Goal: Communication & Community: Answer question/provide support

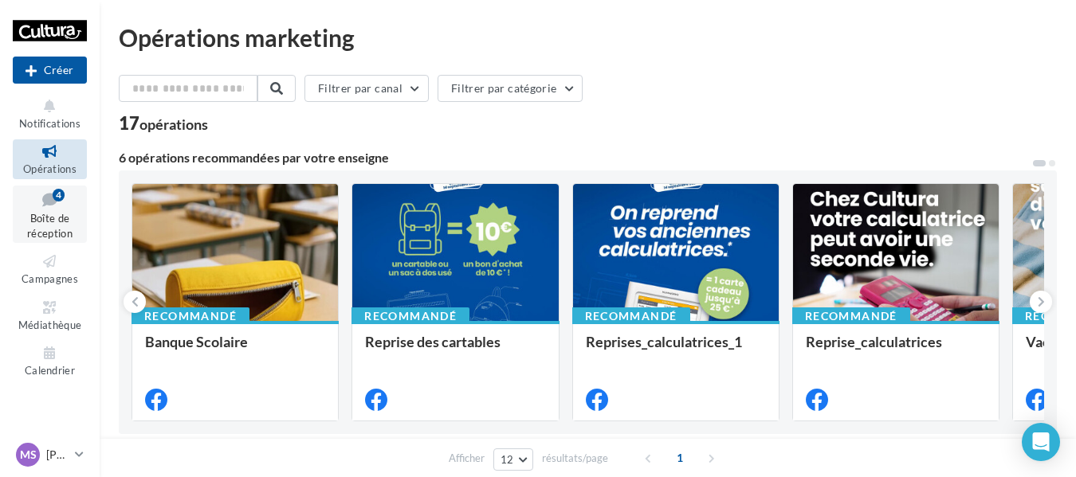
click at [50, 219] on span "Boîte de réception" at bounding box center [49, 226] width 45 height 28
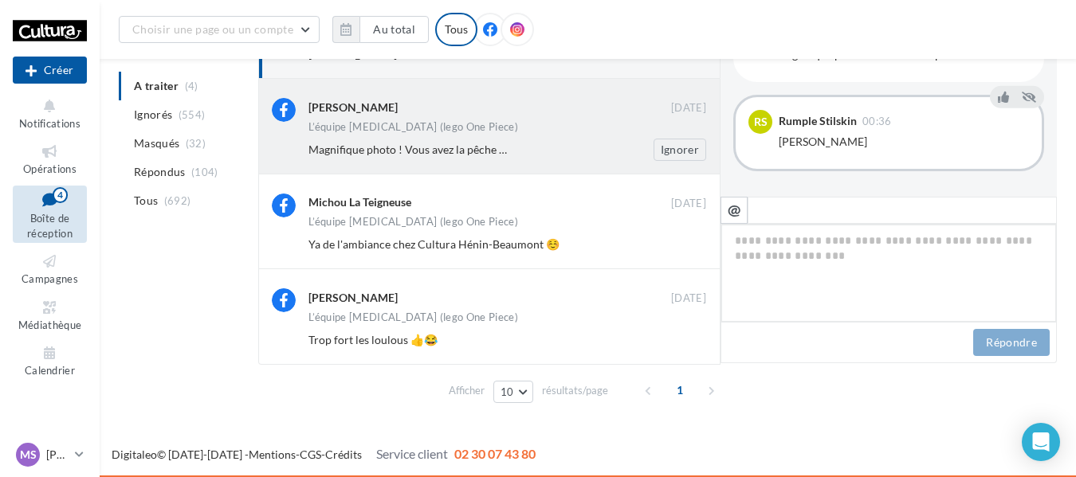
scroll to position [166, 0]
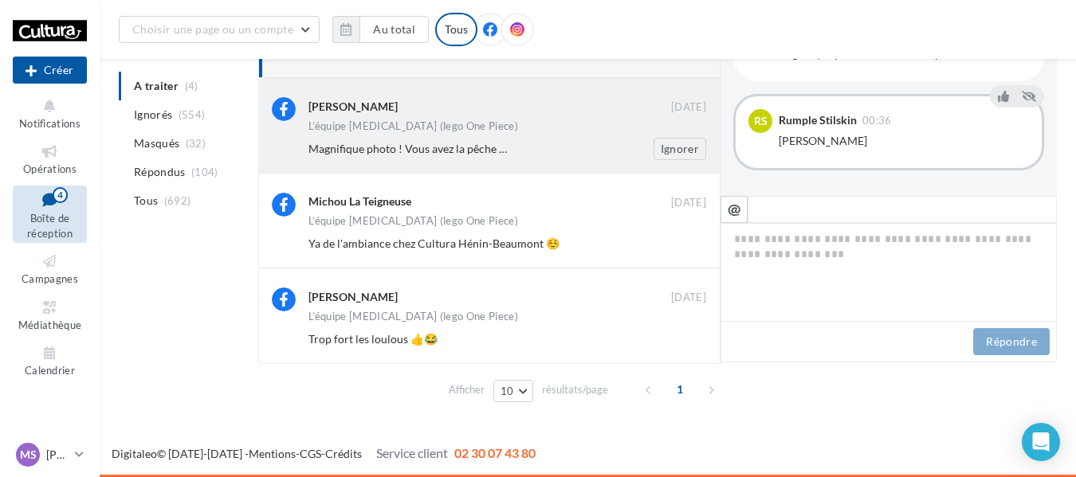
click at [438, 163] on div "[PERSON_NAME] [DATE] L’équipe [MEDICAL_DATA] (lego One Piece) Magnifique photo …" at bounding box center [489, 125] width 462 height 95
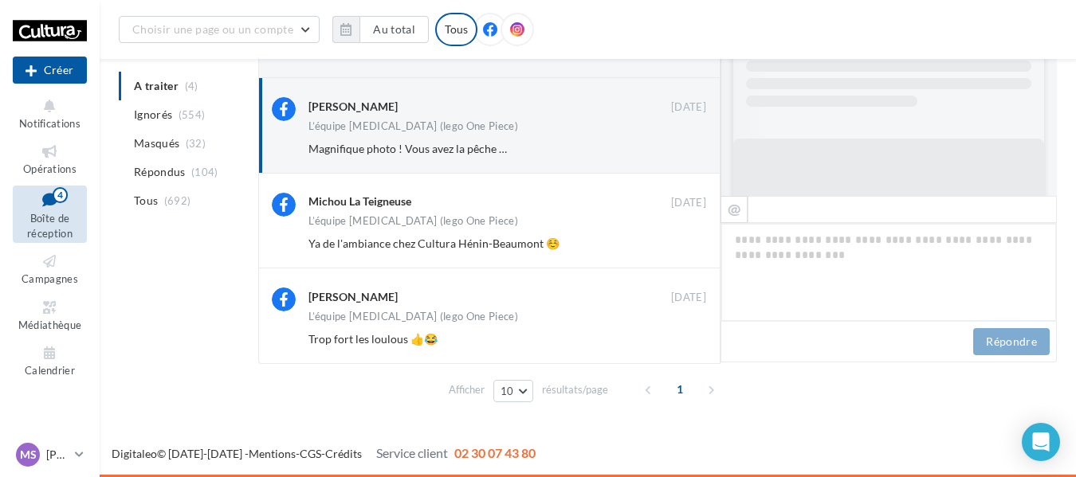
scroll to position [721, 0]
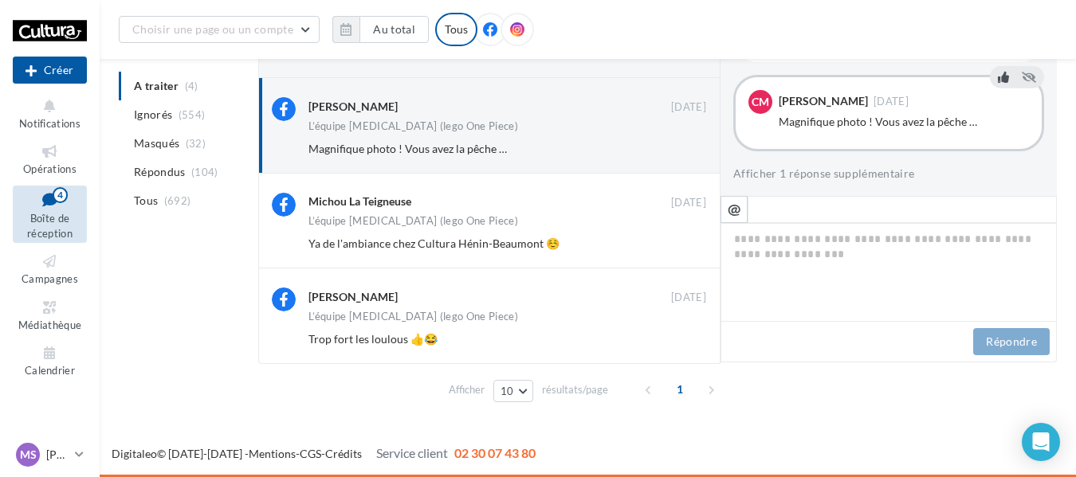
click at [998, 76] on icon at bounding box center [1003, 77] width 11 height 11
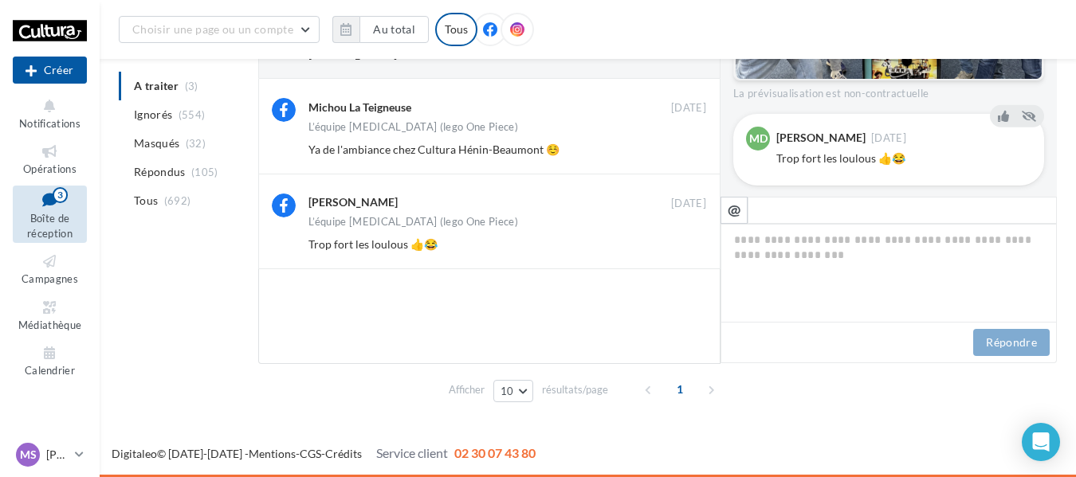
scroll to position [164, 0]
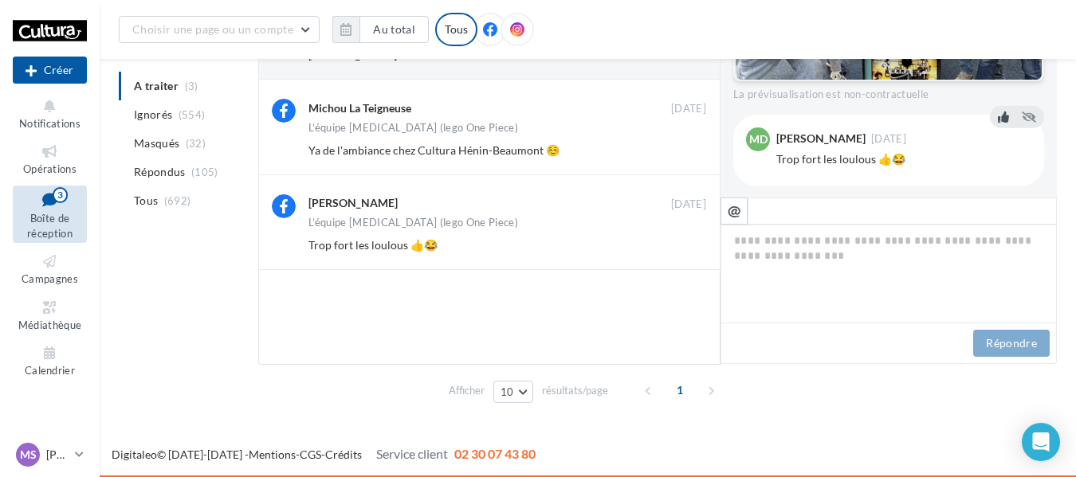
click at [998, 123] on icon at bounding box center [1003, 117] width 11 height 11
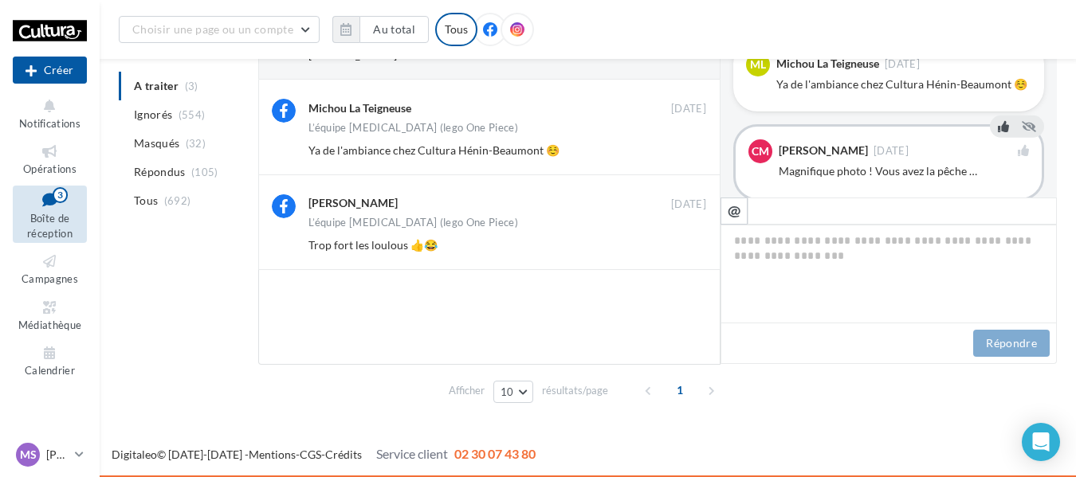
scroll to position [562, 0]
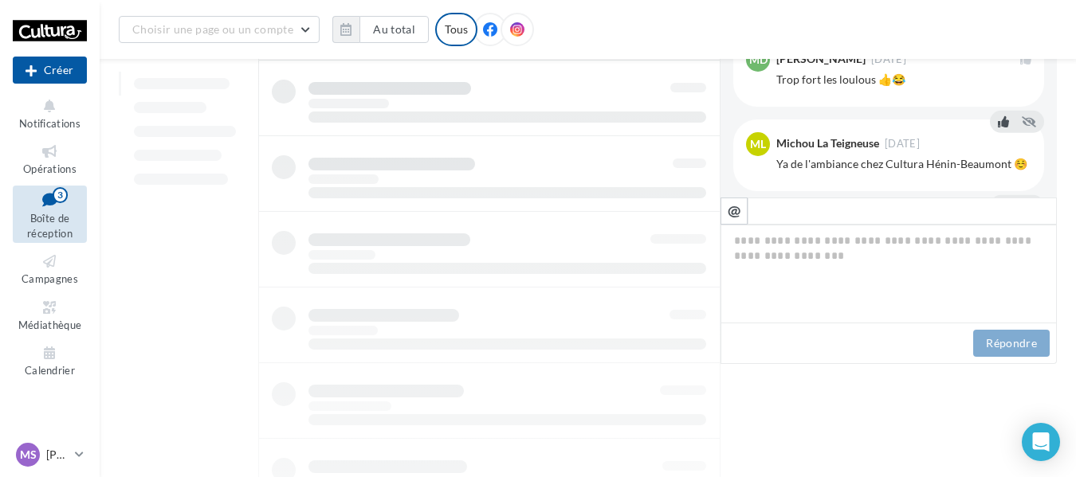
click at [995, 132] on button at bounding box center [1004, 121] width 18 height 19
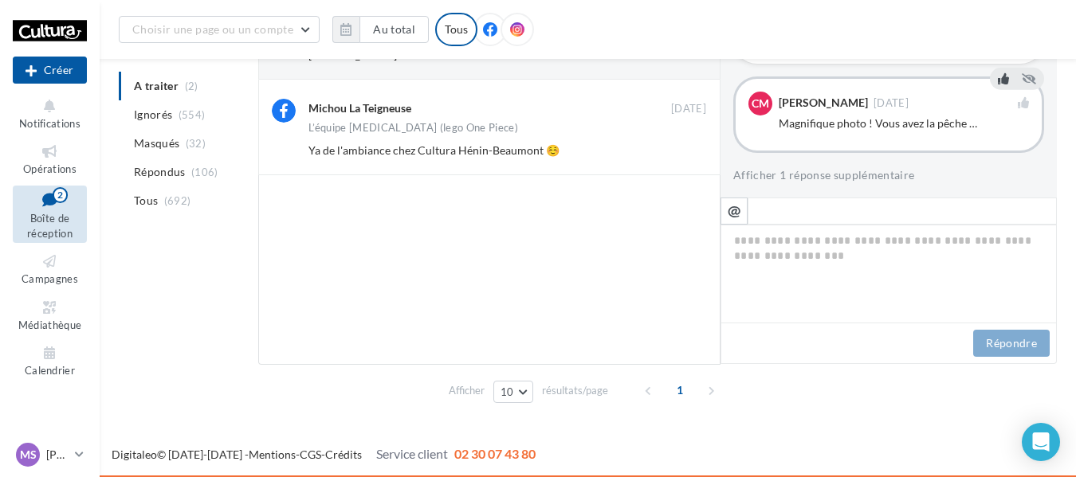
scroll to position [721, 0]
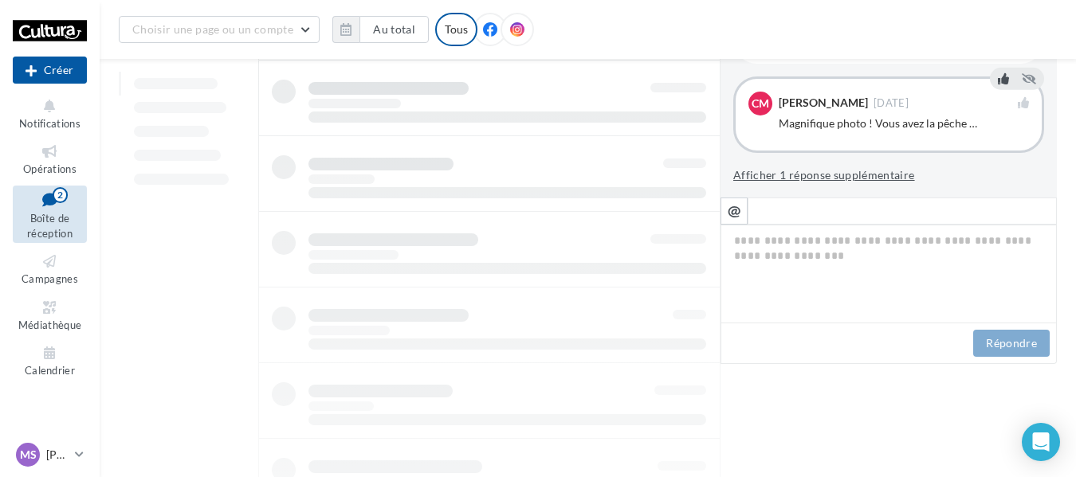
click at [873, 166] on button "Afficher 1 réponse supplémentaire" at bounding box center [824, 175] width 182 height 19
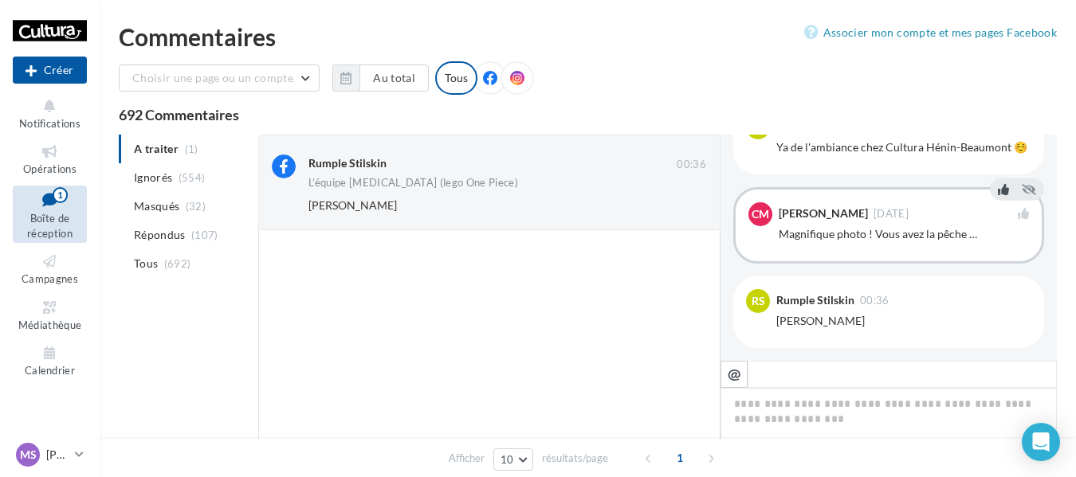
scroll to position [0, 0]
click at [687, 202] on button "Ignorer" at bounding box center [680, 206] width 53 height 22
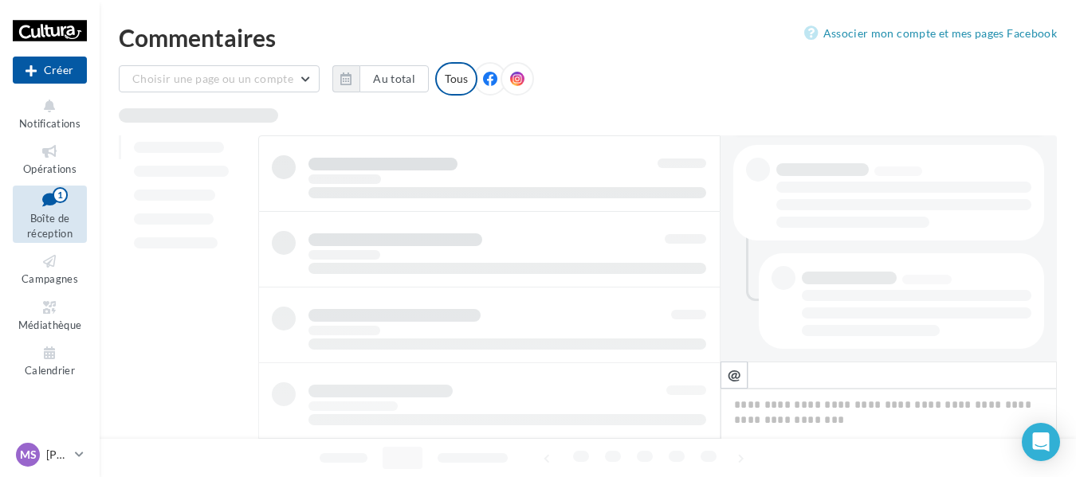
scroll to position [319, 0]
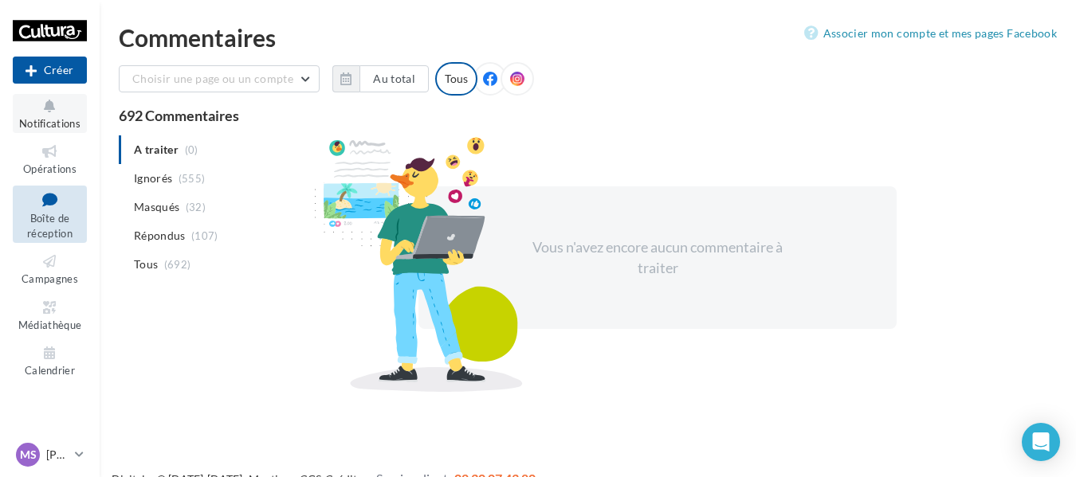
click at [49, 129] on span "Notifications" at bounding box center [49, 123] width 61 height 13
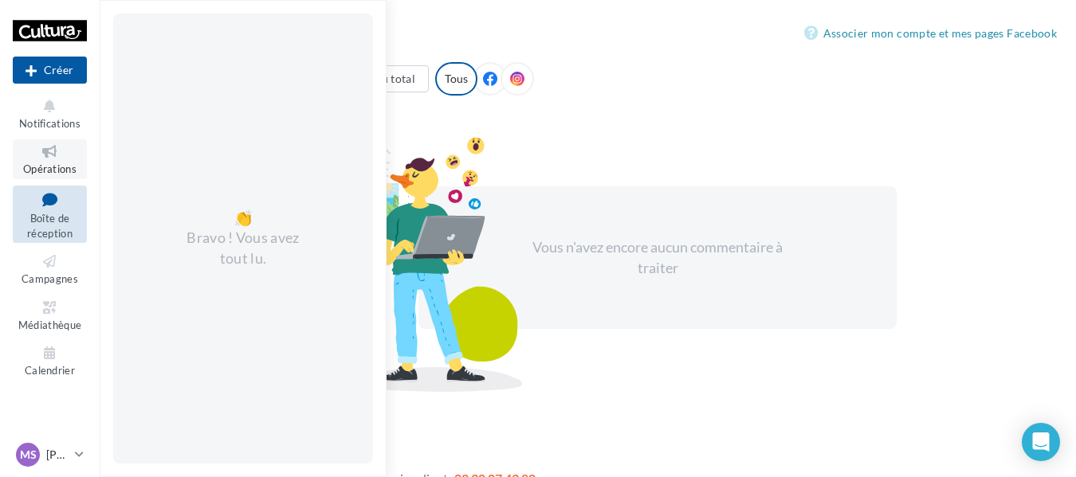
click at [34, 154] on icon at bounding box center [50, 152] width 65 height 18
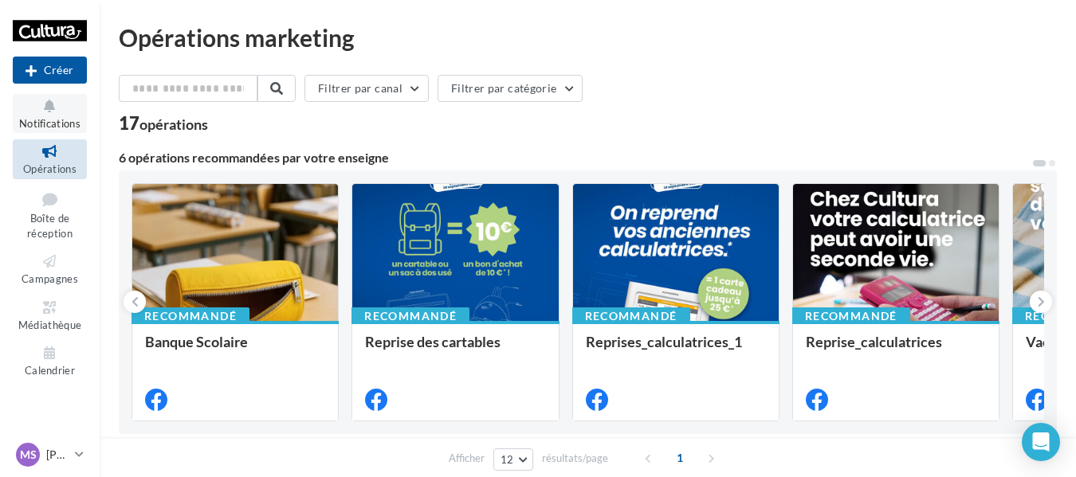
drag, startPoint x: 0, startPoint y: 0, endPoint x: 46, endPoint y: 116, distance: 124.5
click at [46, 116] on button "Notifications" at bounding box center [50, 113] width 74 height 39
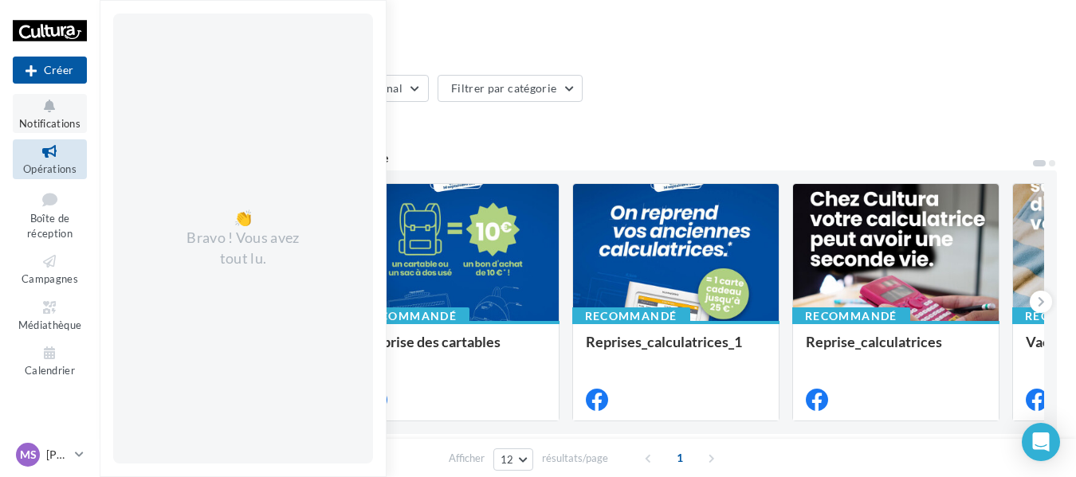
click at [37, 108] on icon at bounding box center [50, 106] width 65 height 18
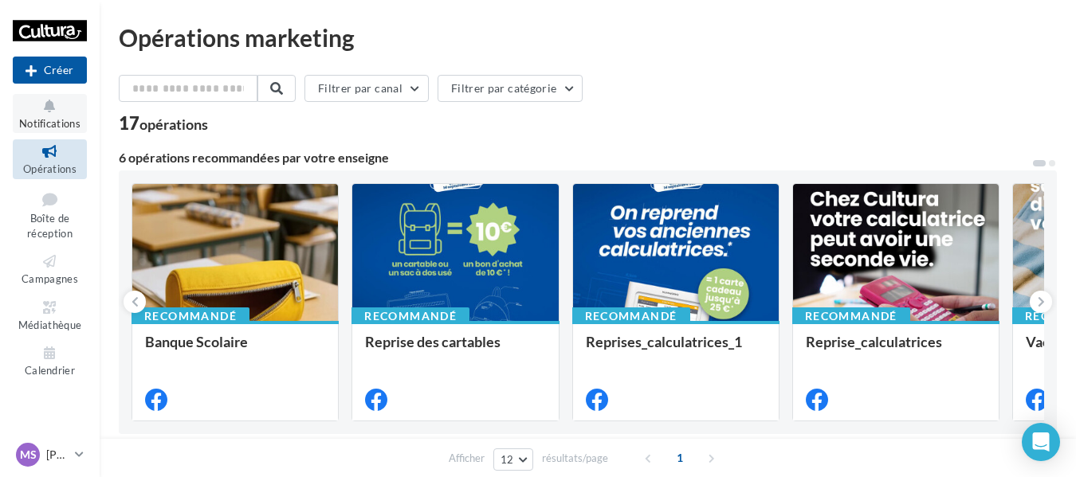
click at [37, 108] on icon at bounding box center [50, 106] width 65 height 18
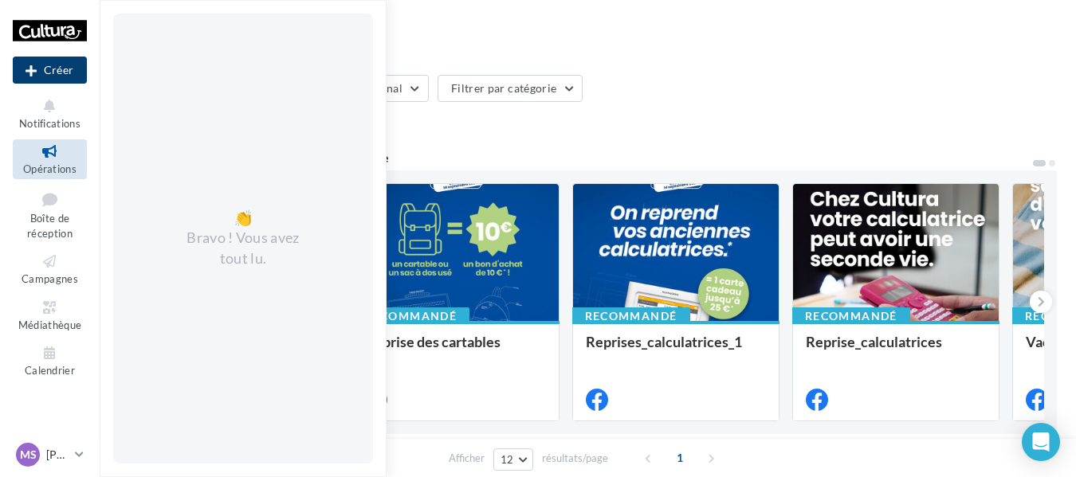
click at [49, 65] on button "Créer" at bounding box center [50, 70] width 74 height 27
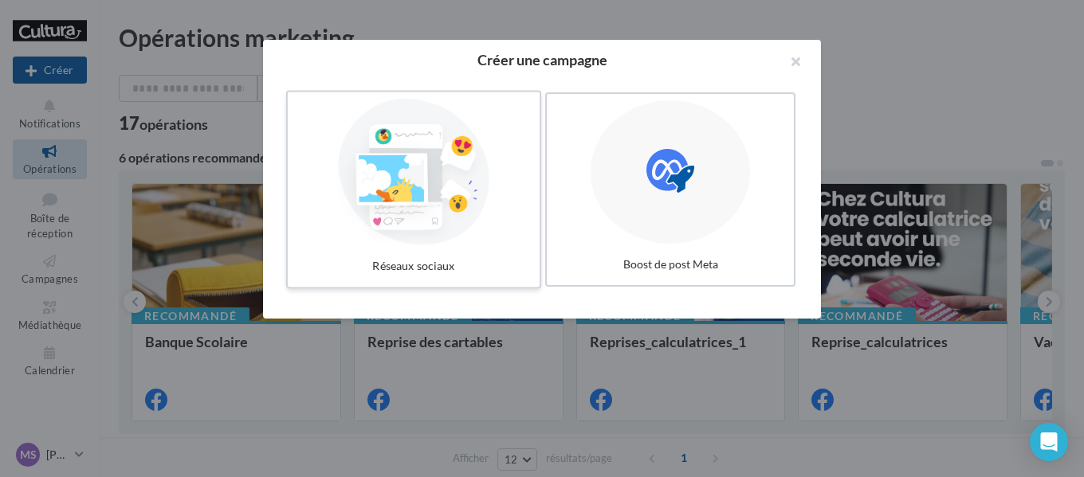
click at [415, 147] on div at bounding box center [413, 172] width 239 height 147
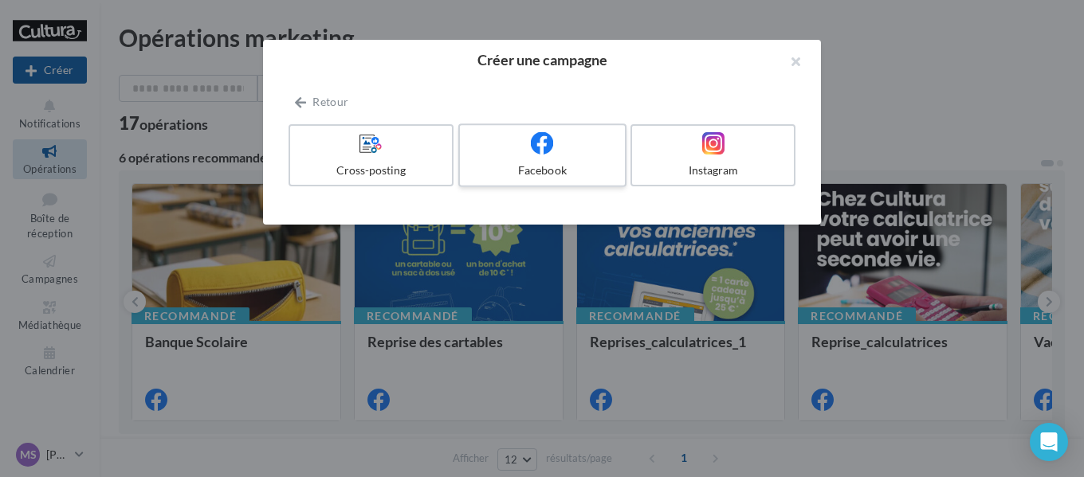
click at [556, 167] on div "Facebook" at bounding box center [541, 171] width 151 height 16
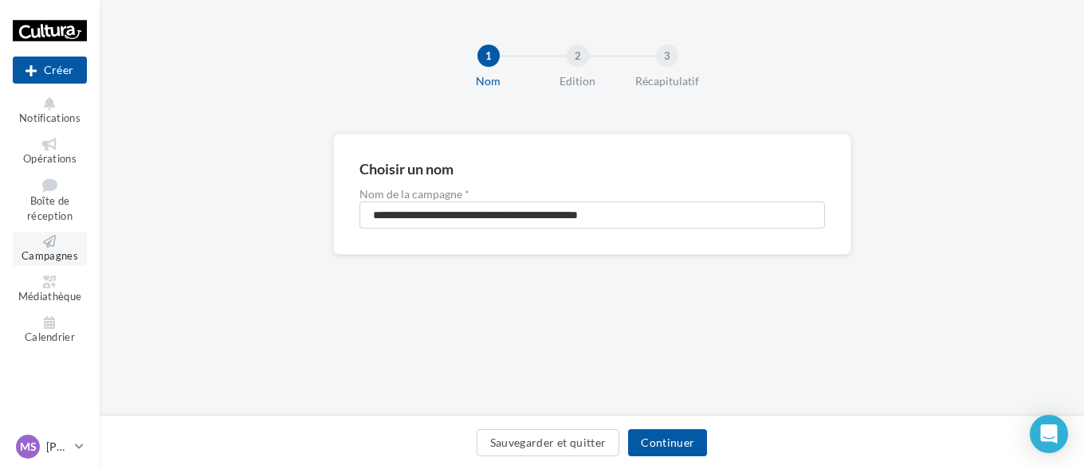
click at [27, 265] on link "Campagnes" at bounding box center [50, 249] width 74 height 34
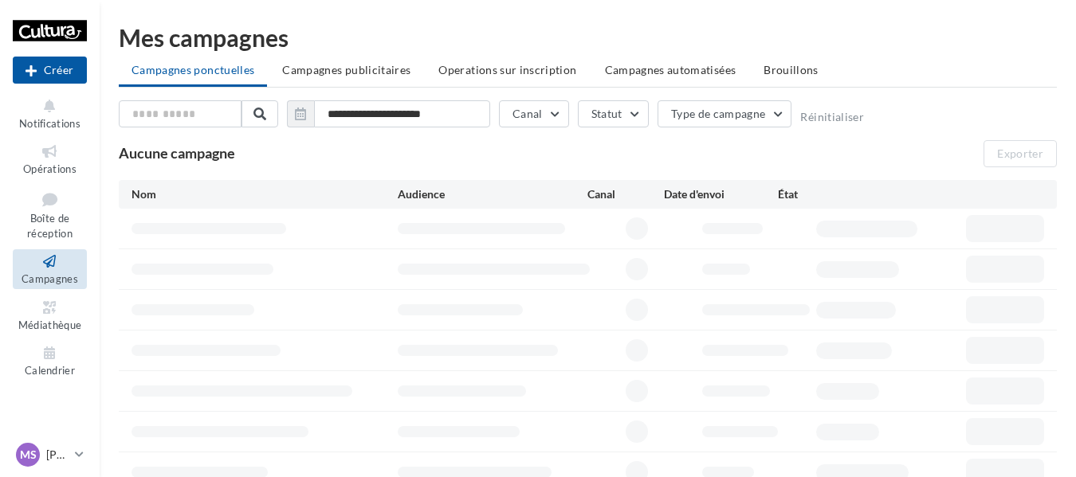
click at [61, 317] on link "Médiathèque" at bounding box center [50, 315] width 74 height 39
